Goal: Task Accomplishment & Management: Manage account settings

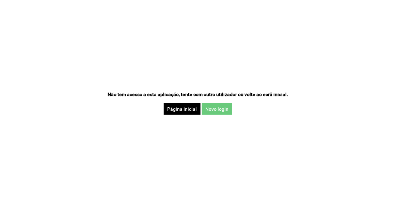
click at [213, 106] on button "Novo login" at bounding box center [217, 109] width 30 height 12
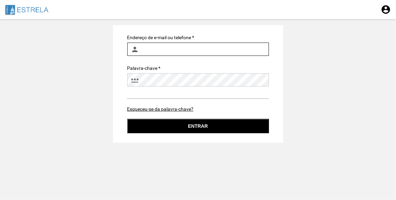
click at [178, 50] on input "Endereço de e-mail ou telefone *" at bounding box center [198, 49] width 142 height 13
type input "[EMAIL_ADDRESS][DOMAIN_NAME]"
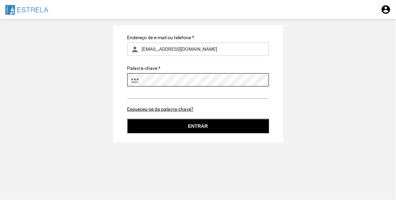
click at [127, 119] on button "Entrar" at bounding box center [198, 126] width 142 height 14
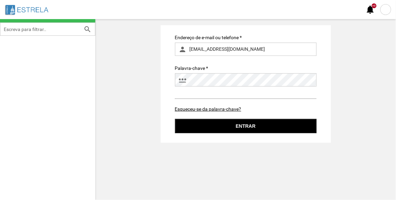
click at [366, 70] on fbc-auth-base "Endereço de e-mail ou telefone * person [EMAIL_ADDRESS][DOMAIN_NAME] Palavra-ch…" at bounding box center [245, 83] width 289 height 117
click at [384, 10] on div at bounding box center [385, 9] width 11 height 11
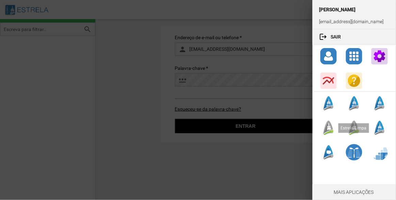
click at [327, 126] on div at bounding box center [328, 128] width 16 height 16
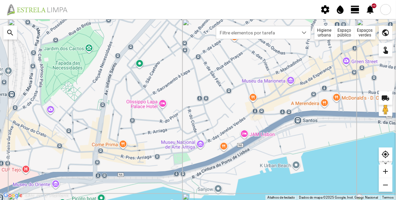
click at [369, 33] on div "Espaços verdes" at bounding box center [365, 33] width 21 height 14
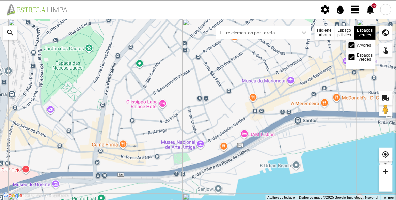
click at [350, 42] on div at bounding box center [352, 45] width 6 height 6
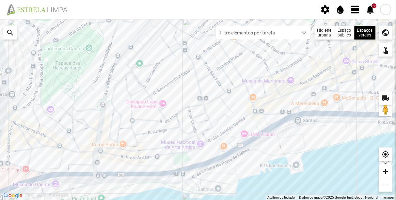
click at [355, 7] on span "view_day" at bounding box center [355, 9] width 10 height 10
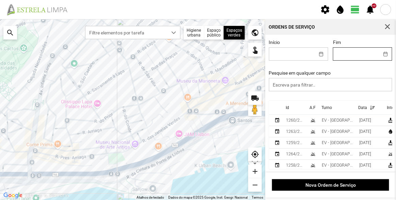
click at [346, 53] on input "Fim" at bounding box center [356, 54] width 46 height 13
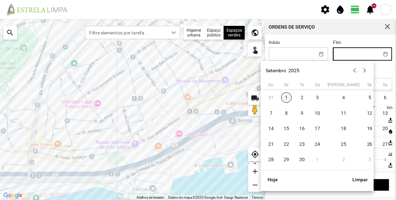
click at [288, 98] on span "1" at bounding box center [286, 97] width 11 height 11
type input "01/09/2025"
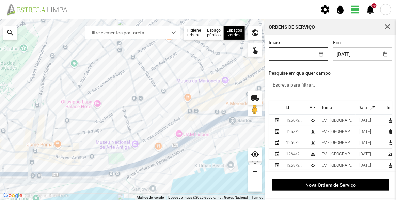
click at [304, 49] on input "Início" at bounding box center [292, 54] width 46 height 13
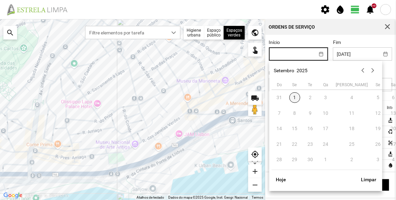
click at [294, 99] on span "1" at bounding box center [294, 97] width 11 height 11
type input "01/09/2025"
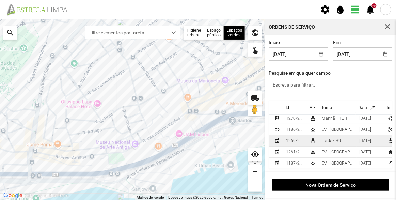
scroll to position [1, 0]
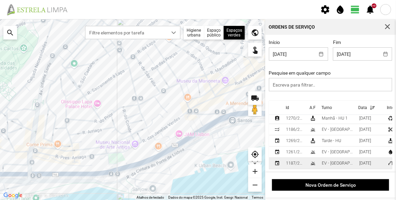
click at [325, 161] on div "EV - Equipa B" at bounding box center [338, 163] width 32 height 5
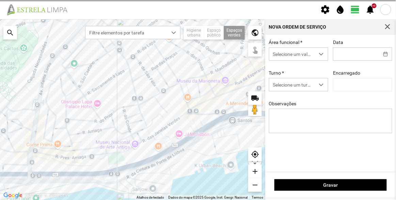
type input "01/09/2025"
type input "António Pires"
type textarea "Olavo Bilac"
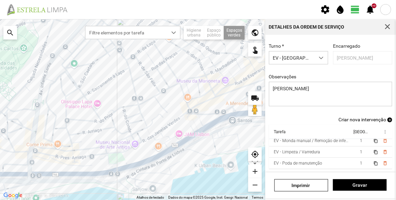
scroll to position [53, 8]
click at [382, 160] on span "delete_outline" at bounding box center [384, 162] width 5 height 5
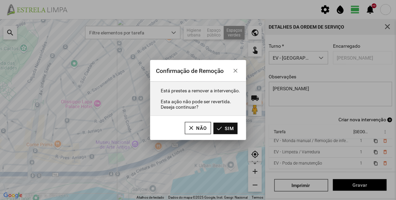
click at [224, 128] on button "Sim" at bounding box center [226, 129] width 24 height 12
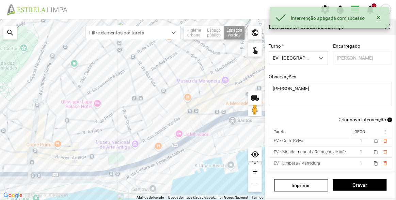
scroll to position [42, 8]
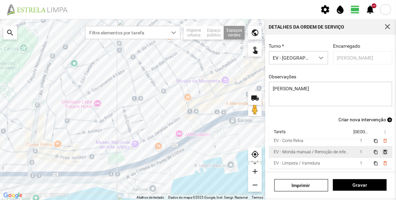
click at [382, 149] on span "delete_outline" at bounding box center [384, 151] width 5 height 5
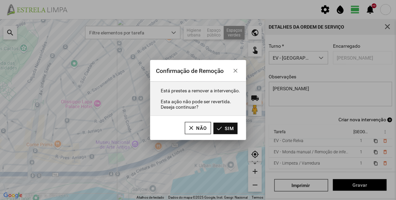
click at [224, 126] on button "Sim" at bounding box center [226, 129] width 24 height 12
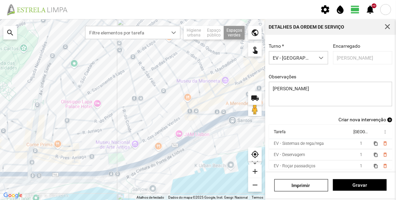
scroll to position [0, 0]
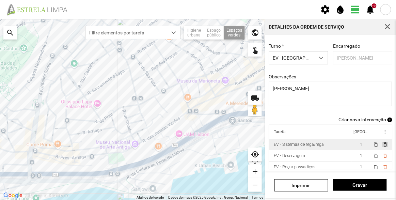
click at [382, 144] on span "delete_outline" at bounding box center [384, 144] width 5 height 5
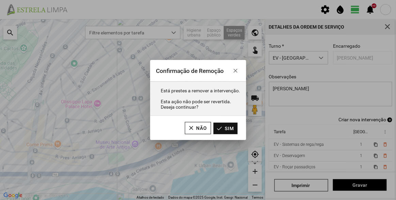
click at [229, 128] on button "Sim" at bounding box center [226, 129] width 24 height 12
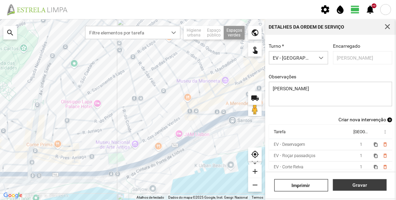
click at [371, 184] on span "Gravar" at bounding box center [360, 184] width 47 height 5
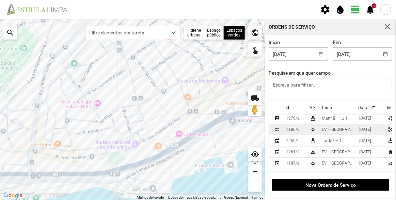
scroll to position [1, 0]
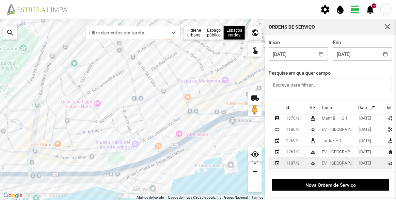
click at [310, 158] on td "grass" at bounding box center [313, 163] width 12 height 11
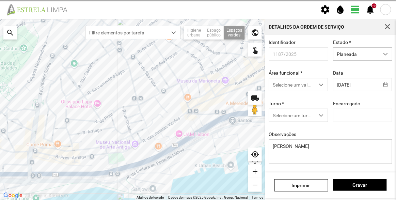
type input "António Pires"
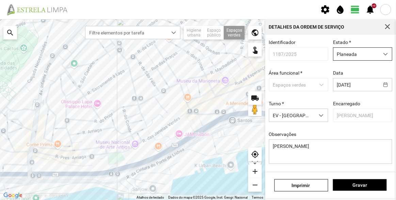
click at [347, 53] on span "Planeada" at bounding box center [356, 54] width 46 height 13
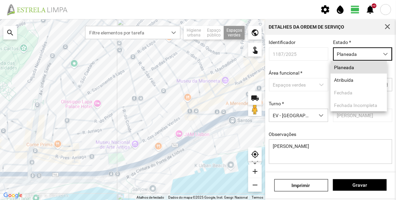
scroll to position [3, 29]
click at [347, 76] on li "Atribuída" at bounding box center [359, 80] width 57 height 13
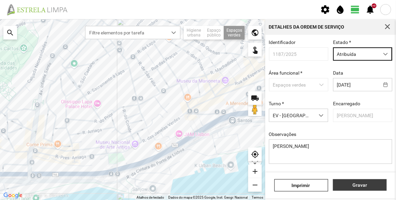
click at [359, 184] on span "Gravar" at bounding box center [360, 184] width 47 height 5
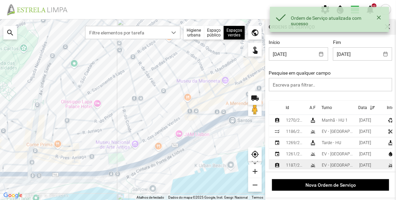
scroll to position [18, 0]
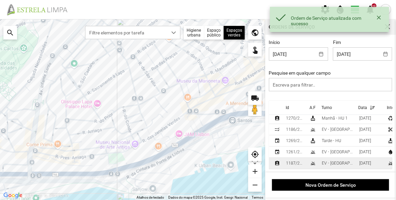
click at [292, 161] on div "1187/2025" at bounding box center [295, 163] width 18 height 5
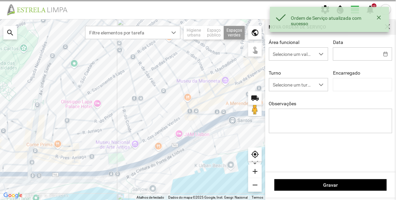
type input "01/09/2025"
type input "António Pires"
type textarea "Olavo Bilac"
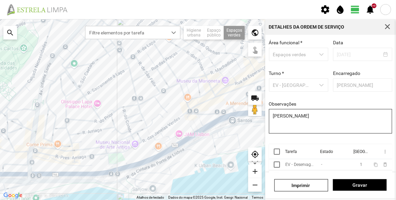
scroll to position [51, 0]
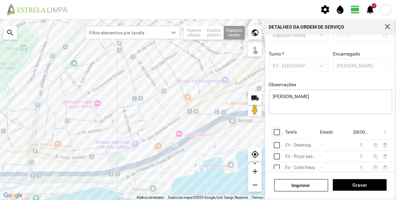
click at [276, 133] on div at bounding box center [277, 132] width 6 height 6
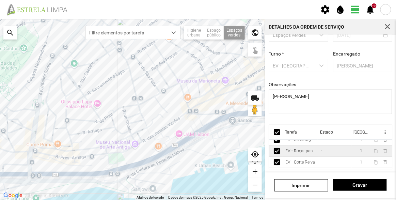
scroll to position [15, 0]
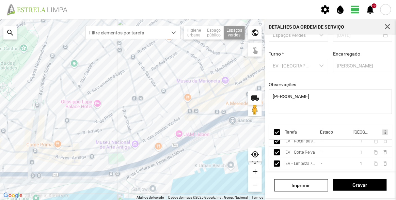
click at [382, 131] on span "more_vert" at bounding box center [384, 131] width 5 height 5
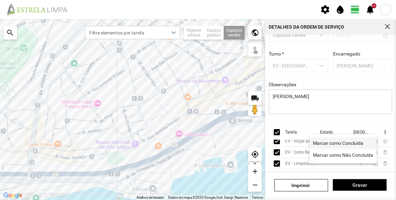
click at [354, 141] on span "Marcar como Concluída" at bounding box center [338, 143] width 50 height 5
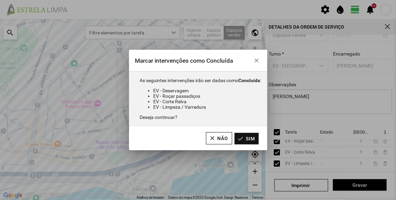
click at [241, 135] on button "Sim" at bounding box center [247, 139] width 24 height 12
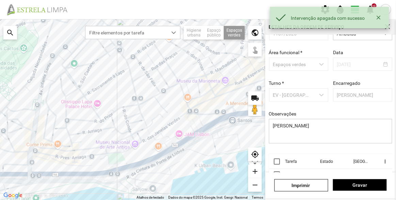
scroll to position [0, 0]
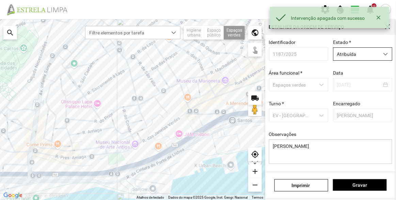
click at [352, 56] on span "Atribuída" at bounding box center [356, 54] width 46 height 13
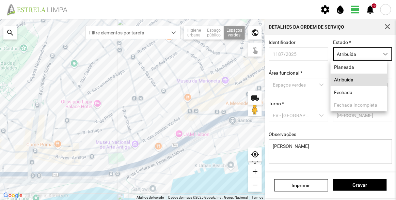
scroll to position [3, 29]
click at [351, 92] on li "Fechada" at bounding box center [359, 92] width 57 height 13
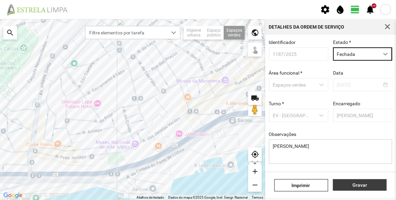
click at [365, 183] on span "Gravar" at bounding box center [360, 184] width 47 height 5
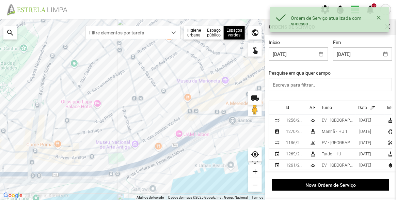
click at [355, 40] on div "Fim 01/09/2025" at bounding box center [363, 50] width 64 height 21
click at [377, 16] on span "button" at bounding box center [378, 17] width 5 height 5
